Goal: Use online tool/utility: Utilize a website feature to perform a specific function

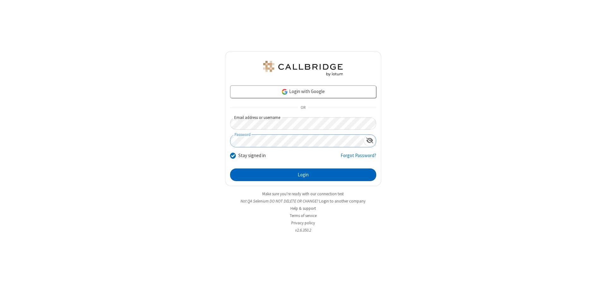
click at [303, 175] on button "Login" at bounding box center [303, 174] width 146 height 13
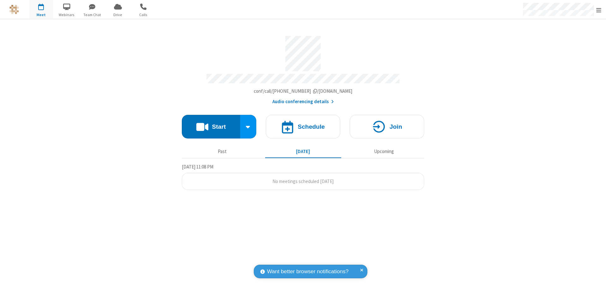
click at [211, 124] on button "Start" at bounding box center [211, 127] width 58 height 24
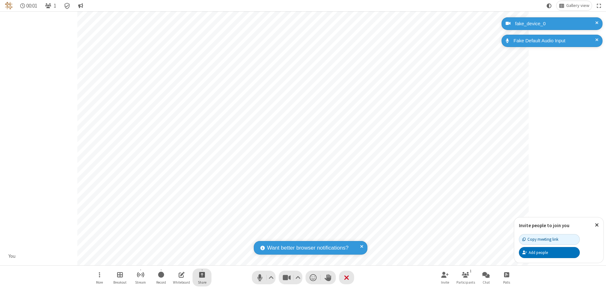
click at [202, 274] on span "Start sharing" at bounding box center [202, 275] width 6 height 8
click at [176, 259] on span "Share my screen" at bounding box center [176, 259] width 7 height 5
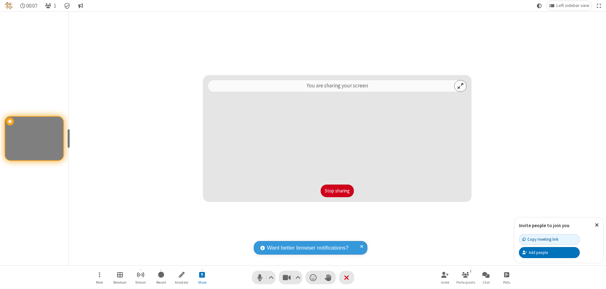
click at [337, 191] on button "Stop sharing" at bounding box center [336, 191] width 33 height 13
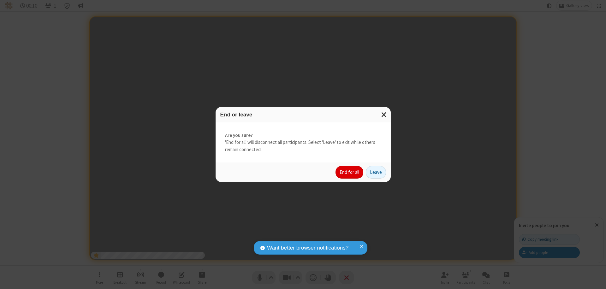
click at [350, 172] on button "End for all" at bounding box center [349, 172] width 28 height 13
